Goal: Task Accomplishment & Management: Manage account settings

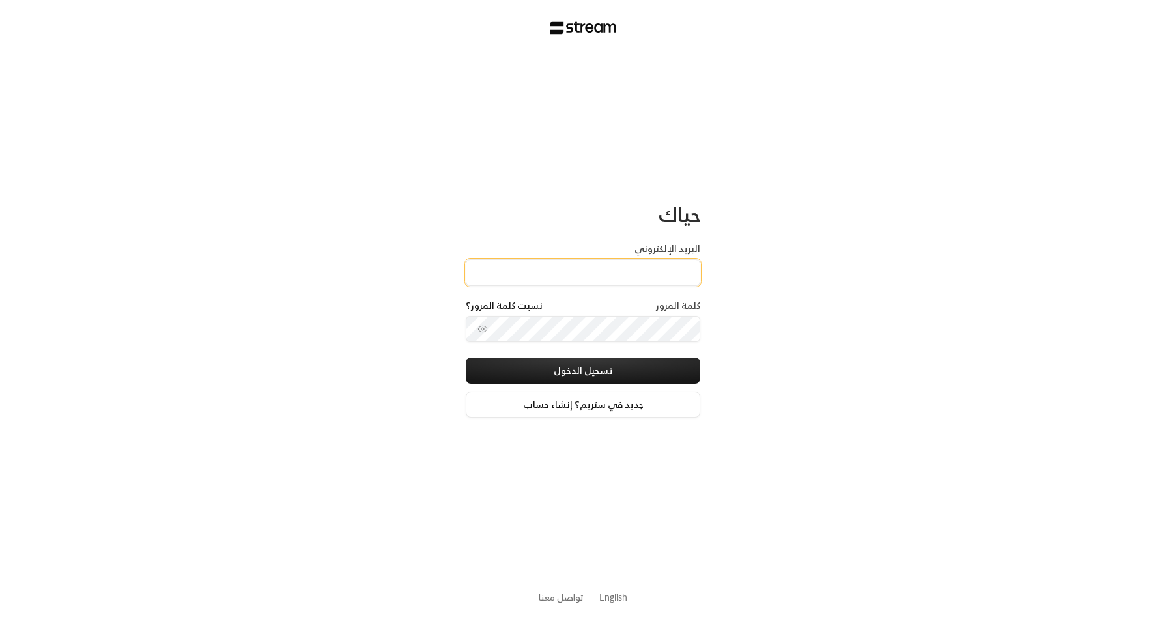
click at [548, 269] on input "البريد الإلكتروني" at bounding box center [583, 272] width 234 height 27
type input "[EMAIL_ADDRESS][DOMAIN_NAME]"
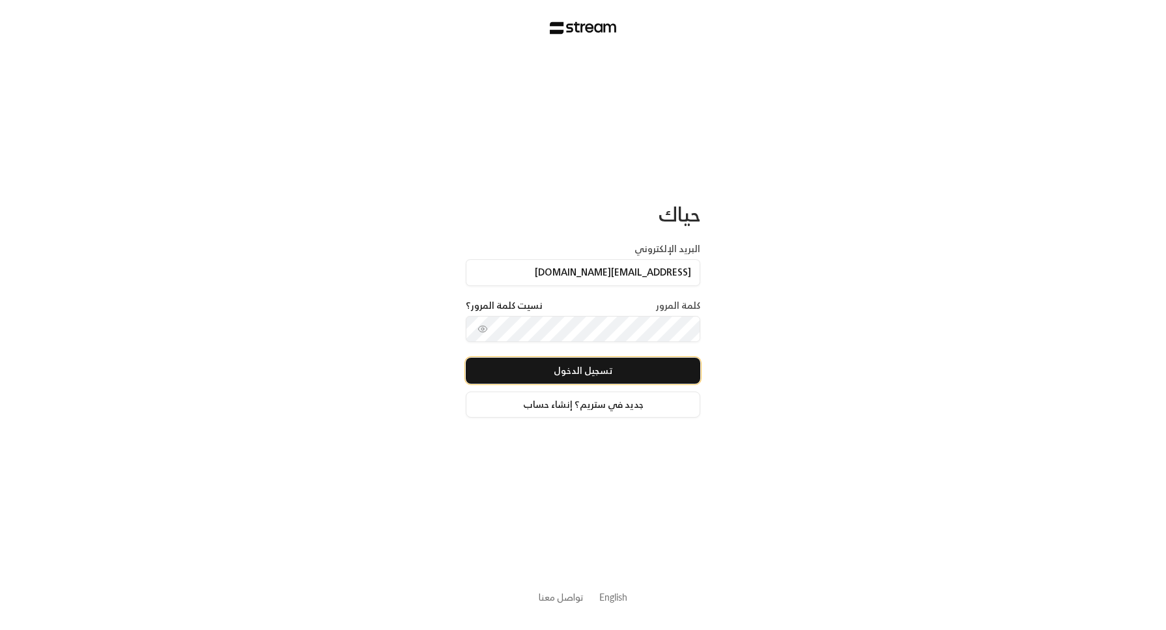
click at [689, 375] on button "تسجيل الدخول" at bounding box center [583, 371] width 234 height 26
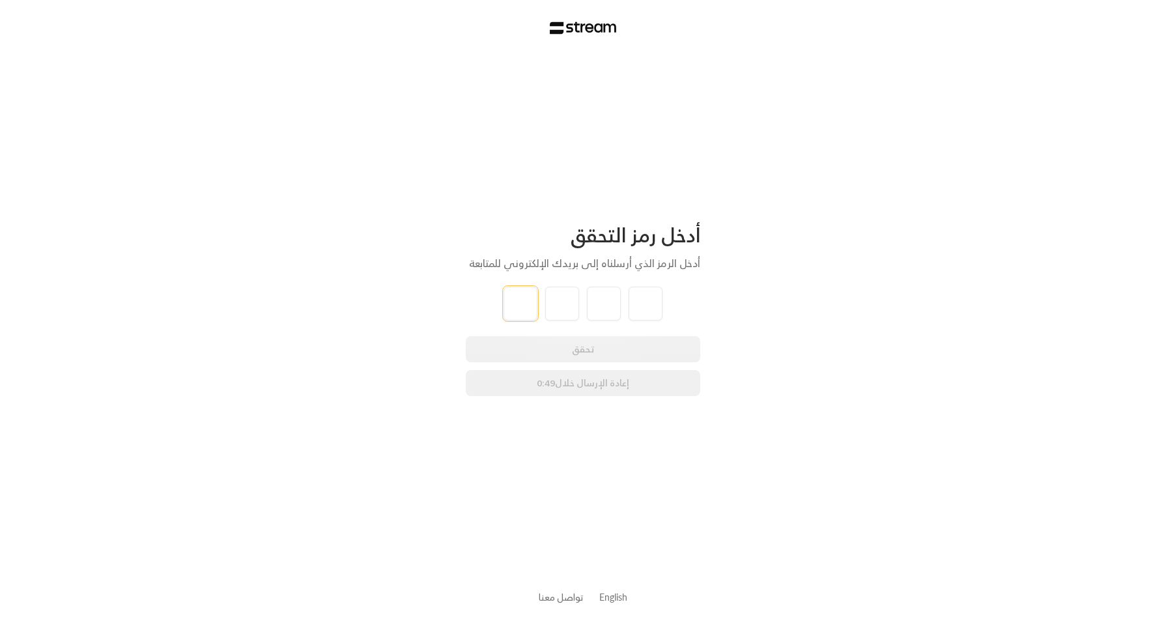
type input "3"
type input "8"
type input "2"
type input "7"
